Goal: Find specific page/section

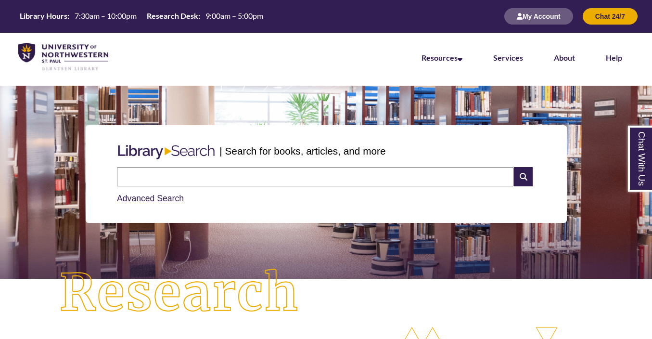
click at [186, 167] on input "text" at bounding box center [315, 176] width 397 height 19
type input "*"
type input "**********"
click at [162, 204] on div "Advanced Search" at bounding box center [326, 195] width 418 height 19
click at [163, 198] on link "Advanced Search" at bounding box center [150, 198] width 67 height 10
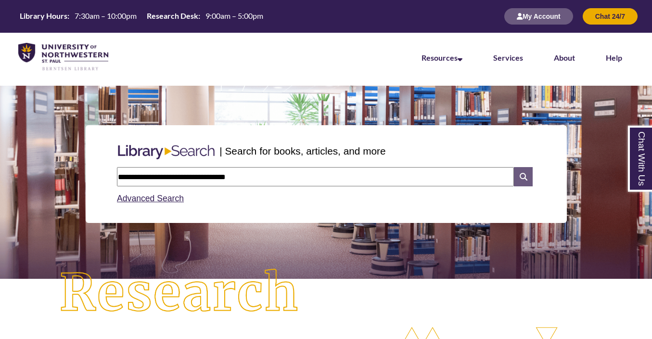
click at [525, 179] on icon at bounding box center [523, 176] width 18 height 19
